Goal: Transaction & Acquisition: Obtain resource

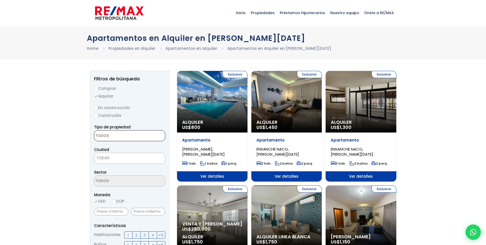
click at [112, 136] on textarea "Search" at bounding box center [119, 135] width 50 height 11
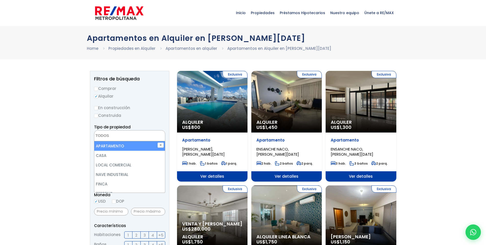
click at [101, 142] on li "APARTAMENTO" at bounding box center [129, 145] width 71 height 9
select select "apartment"
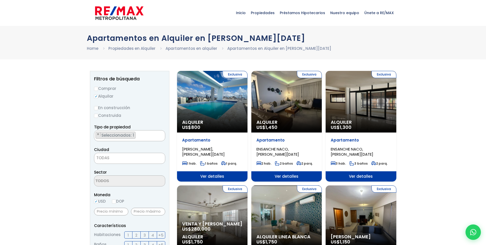
click at [108, 156] on span "TODAS" at bounding box center [102, 157] width 13 height 5
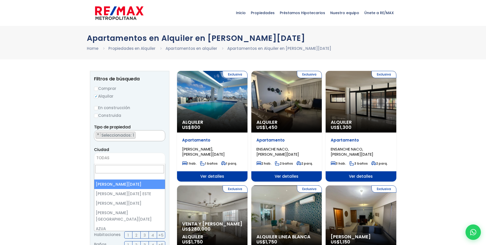
select select "1"
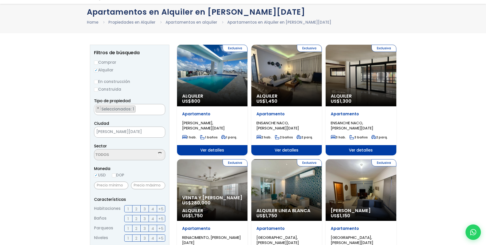
scroll to position [51, 0]
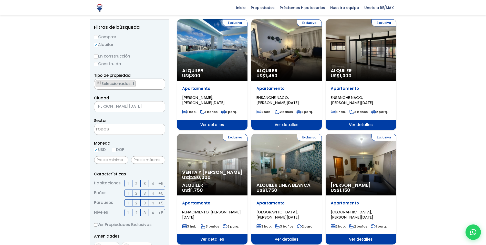
click at [131, 131] on textarea "Search" at bounding box center [119, 129] width 50 height 11
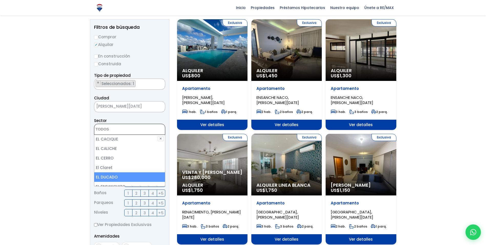
scroll to position [513, 0]
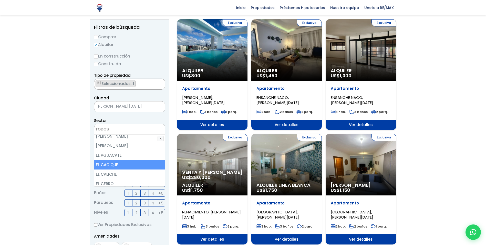
click at [114, 160] on li "EL CACIQUE" at bounding box center [129, 164] width 71 height 9
select select "14006"
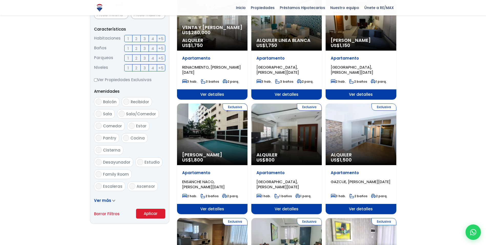
scroll to position [205, 0]
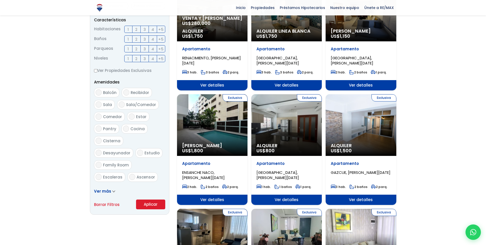
click at [143, 202] on button "Aplicar" at bounding box center [150, 204] width 29 height 10
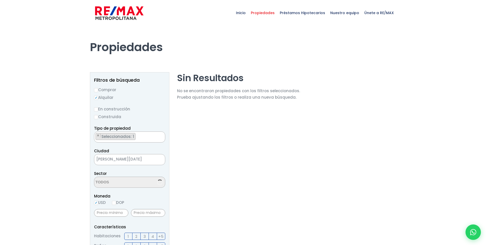
scroll to position [318, 0]
select select "14006"
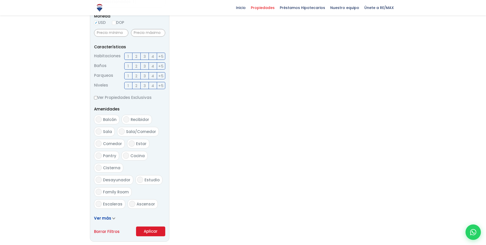
scroll to position [256, 0]
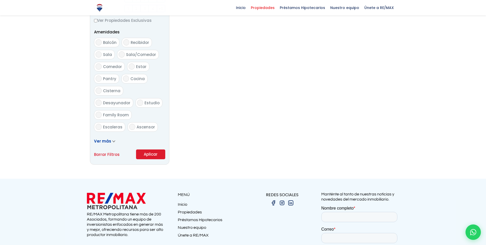
click at [109, 155] on link "Borrar Filtros" at bounding box center [107, 154] width 26 height 6
radio input "false"
select select
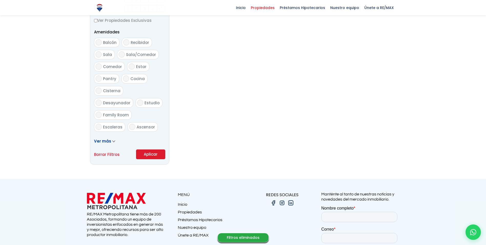
click at [147, 154] on button "Aplicar" at bounding box center [150, 154] width 29 height 10
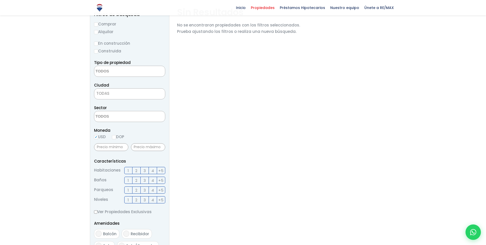
scroll to position [0, 0]
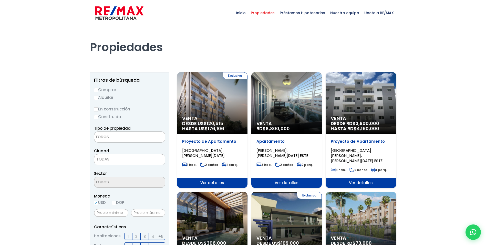
select select
click at [97, 97] on input "Alquilar" at bounding box center [96, 98] width 4 height 4
radio input "true"
click at [110, 138] on textarea "Search" at bounding box center [119, 136] width 50 height 11
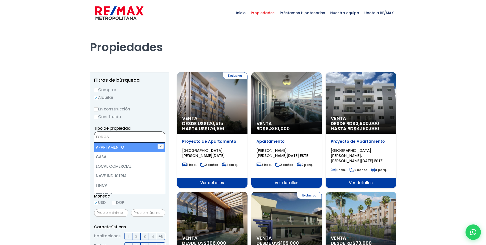
click at [114, 148] on li "APARTAMENTO" at bounding box center [129, 146] width 71 height 9
select select "apartment"
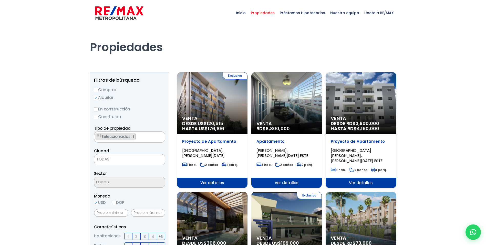
click at [114, 159] on span "TODAS" at bounding box center [129, 158] width 71 height 7
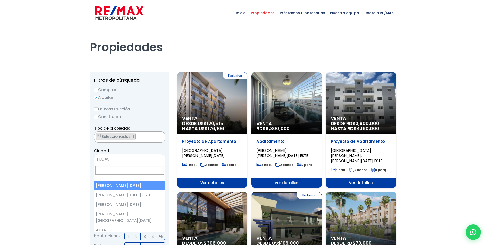
select select "1"
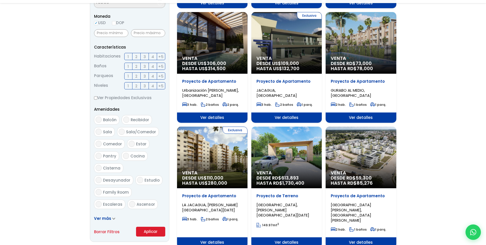
scroll to position [179, 0]
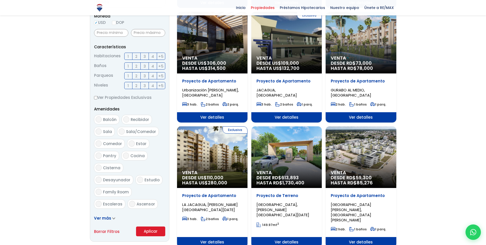
click at [152, 229] on button "Aplicar" at bounding box center [150, 231] width 29 height 10
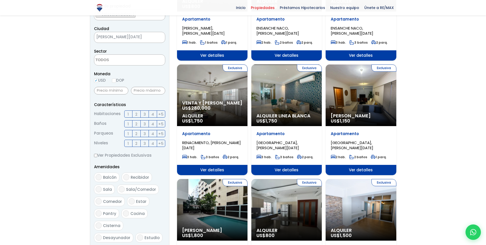
scroll to position [128, 0]
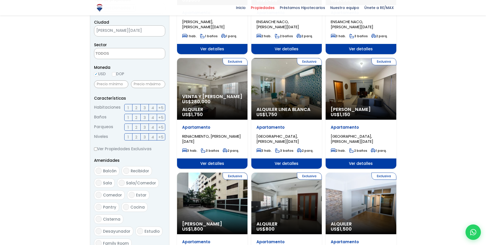
click at [115, 74] on input "DOP" at bounding box center [114, 74] width 4 height 4
radio input "true"
click at [140, 84] on input "text" at bounding box center [148, 84] width 34 height 8
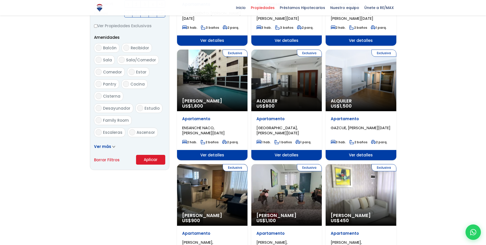
scroll to position [256, 0]
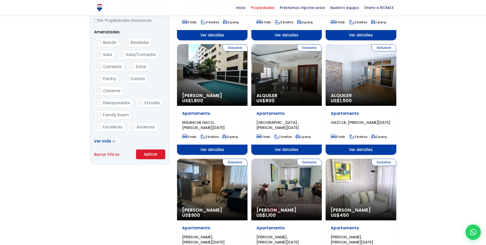
type input "30,000"
click at [150, 150] on button "Aplicar" at bounding box center [150, 154] width 29 height 10
click at [151, 154] on button "Aplicar" at bounding box center [150, 154] width 29 height 10
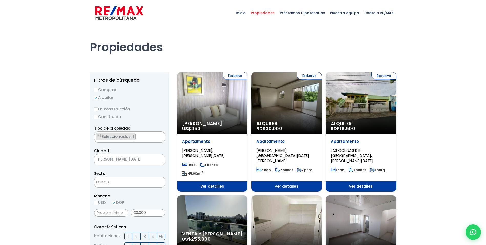
click at [294, 115] on div "Exclusiva Alquiler RD$ 30,000" at bounding box center [286, 103] width 70 height 62
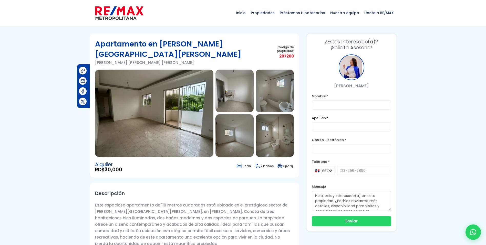
click at [279, 131] on img at bounding box center [275, 135] width 38 height 43
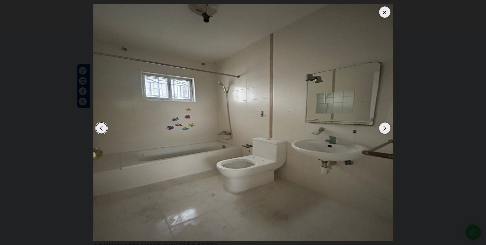
click at [384, 128] on div "Next slide" at bounding box center [384, 127] width 11 height 11
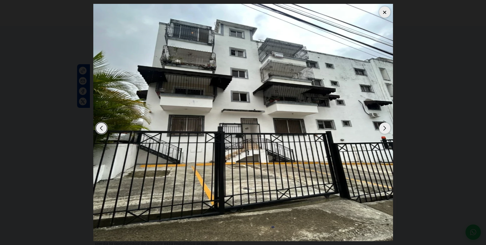
click at [384, 128] on div "Next slide" at bounding box center [384, 127] width 11 height 11
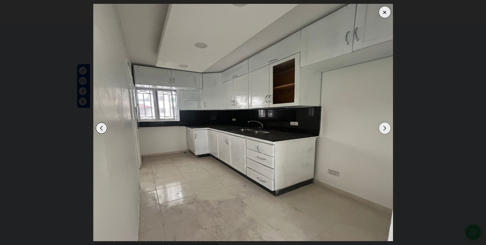
click at [384, 128] on div "Next slide" at bounding box center [384, 127] width 11 height 11
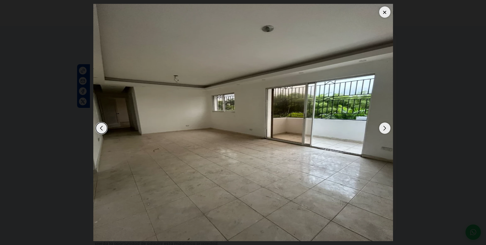
click at [384, 128] on div "Next slide" at bounding box center [384, 127] width 11 height 11
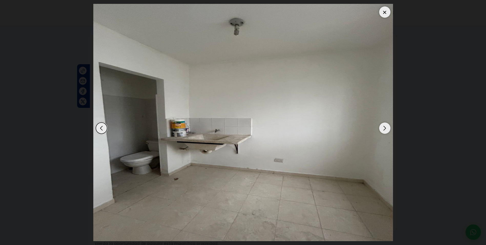
click at [384, 128] on div "Next slide" at bounding box center [384, 127] width 11 height 11
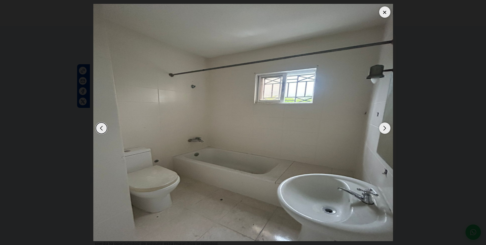
click at [384, 128] on div "Next slide" at bounding box center [384, 127] width 11 height 11
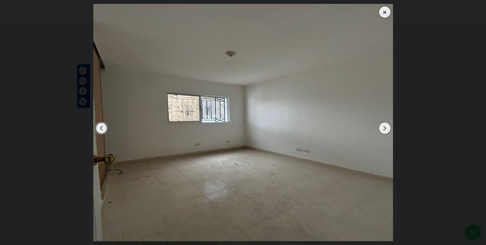
click at [384, 128] on div "Next slide" at bounding box center [384, 127] width 11 height 11
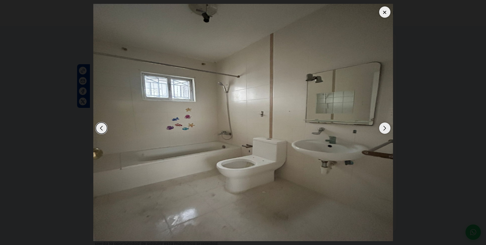
click at [383, 13] on div at bounding box center [384, 11] width 11 height 11
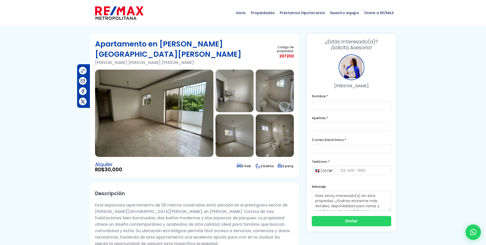
drag, startPoint x: 219, startPoint y: 43, endPoint x: 212, endPoint y: 43, distance: 6.7
click at [212, 43] on h1 "Apartamento en Arroyo Manzano" at bounding box center [183, 49] width 177 height 21
click at [18, 122] on div at bounding box center [243, 192] width 486 height 316
click at [297, 39] on span "Calculadora de préstamos" at bounding box center [302, 34] width 41 height 13
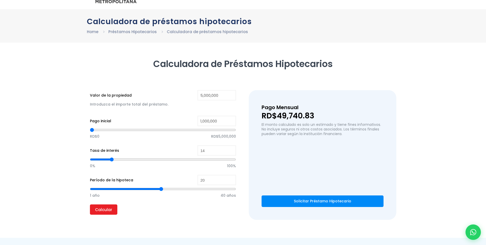
scroll to position [26, 0]
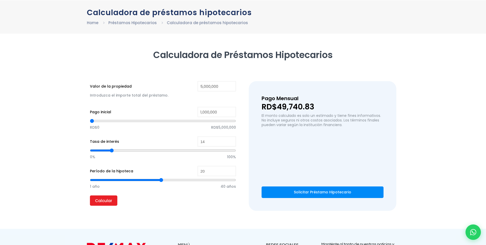
type input "19"
type input "18"
type input "17"
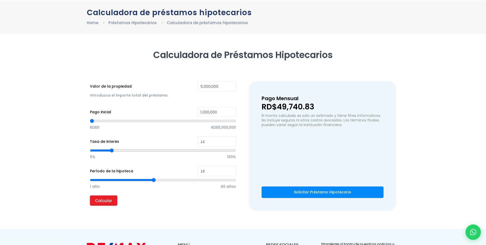
type input "17"
type input "18"
type input "19"
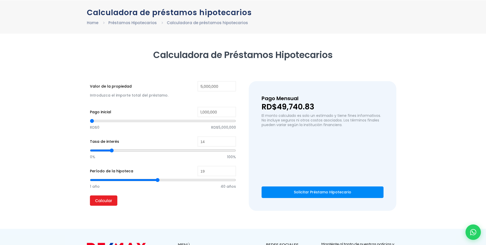
type input "20"
click at [160, 180] on input "range" at bounding box center [163, 179] width 146 height 5
click at [108, 200] on input "Calcular" at bounding box center [103, 200] width 27 height 10
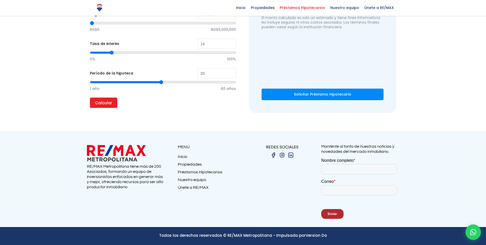
scroll to position [0, 0]
